Goal: Find specific page/section: Find specific page/section

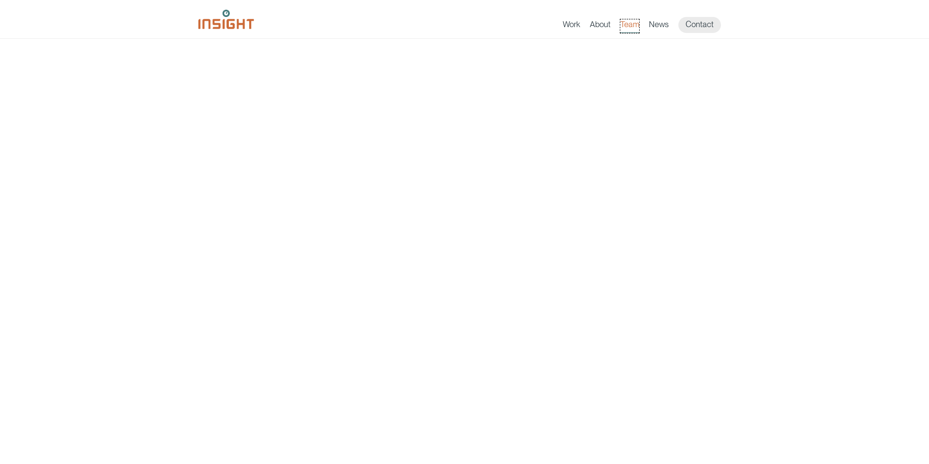
click at [636, 29] on link "Team" at bounding box center [629, 26] width 19 height 14
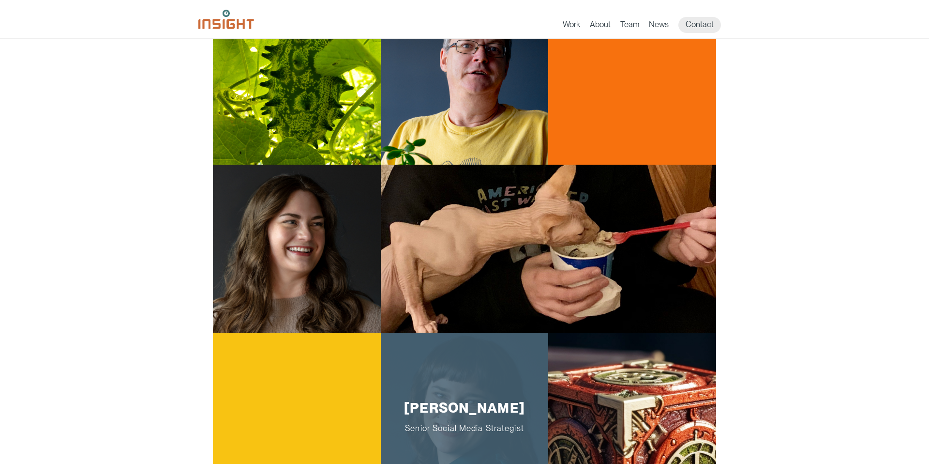
scroll to position [989, 0]
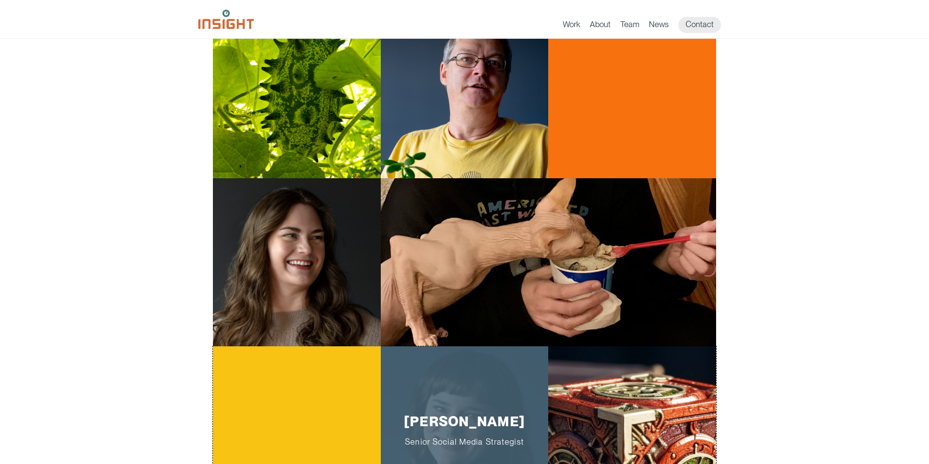
click at [486, 414] on p "Brooke Kolb Senior Social Media Strategist" at bounding box center [464, 429] width 137 height 33
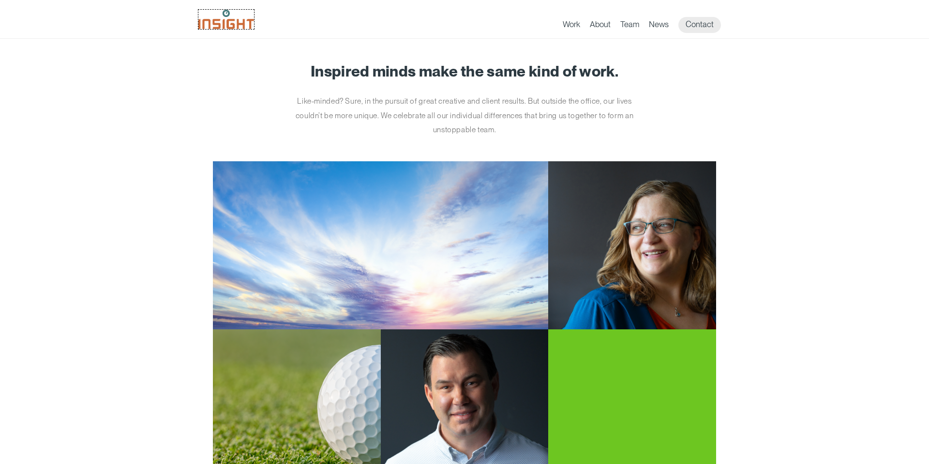
click at [227, 24] on img at bounding box center [226, 19] width 56 height 19
